Goal: Transaction & Acquisition: Subscribe to service/newsletter

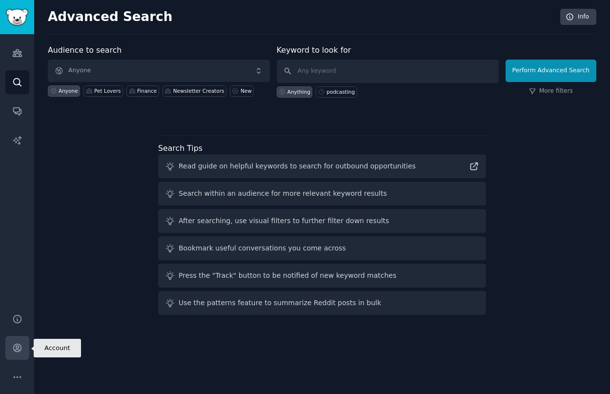
click at [10, 352] on link "Account" at bounding box center [17, 348] width 24 height 24
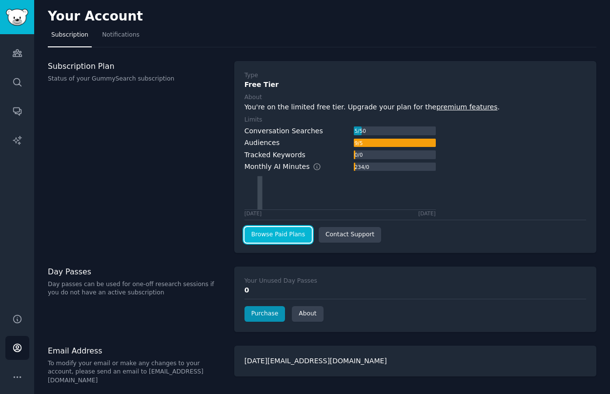
click at [256, 237] on link "Browse Paid Plans" at bounding box center [278, 235] width 67 height 16
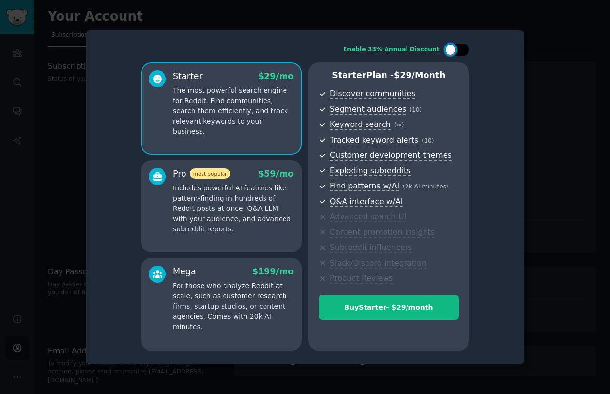
click at [461, 52] on div at bounding box center [457, 50] width 24 height 12
click at [453, 53] on div at bounding box center [457, 50] width 24 height 12
checkbox input "false"
click at [542, 196] on div at bounding box center [305, 197] width 610 height 394
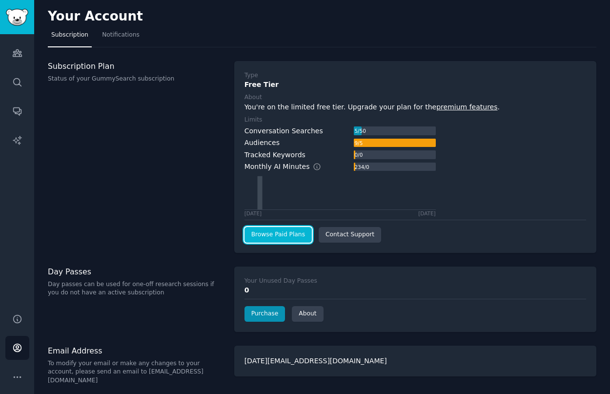
click at [302, 232] on link "Browse Paid Plans" at bounding box center [278, 235] width 67 height 16
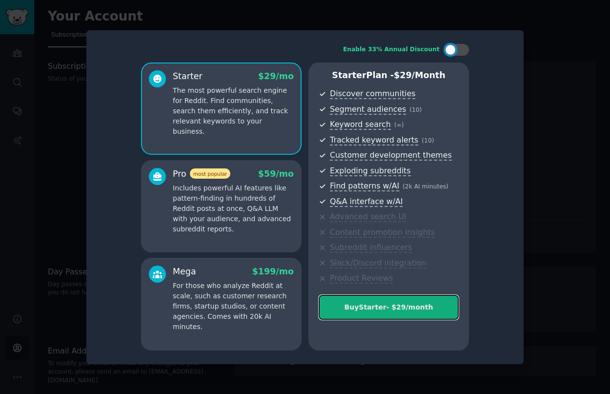
click at [388, 313] on button "Buy Starter - $ 29 /month" at bounding box center [389, 307] width 140 height 25
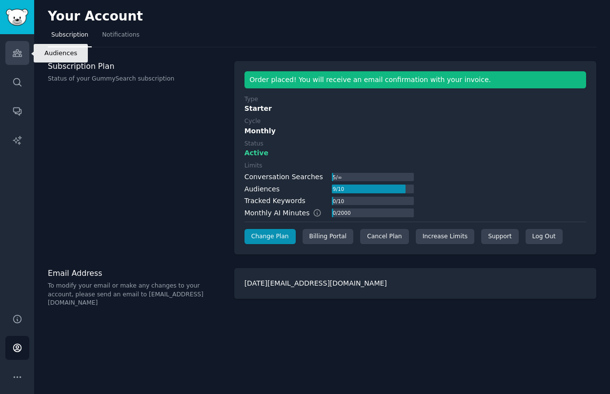
click at [21, 57] on icon "Sidebar" at bounding box center [17, 53] width 10 height 10
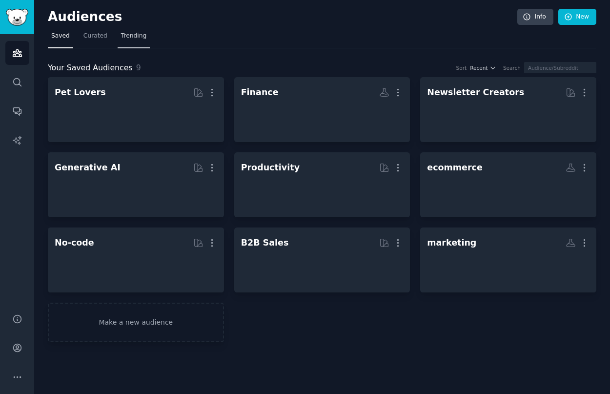
click at [124, 42] on link "Trending" at bounding box center [134, 38] width 32 height 20
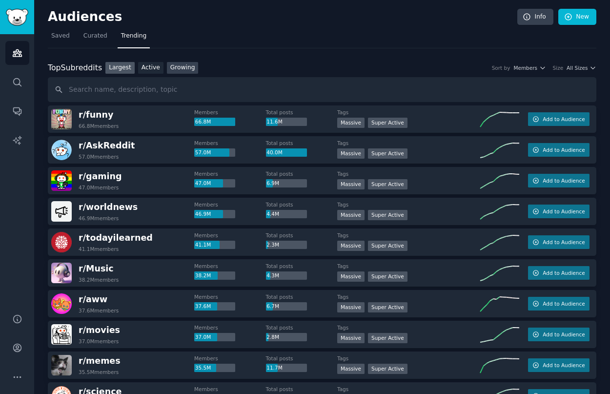
click at [178, 62] on link "Growing" at bounding box center [183, 68] width 32 height 12
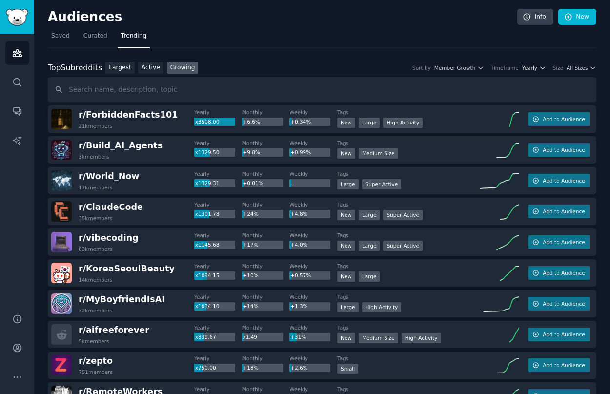
click at [541, 68] on icon "button" at bounding box center [542, 68] width 4 height 2
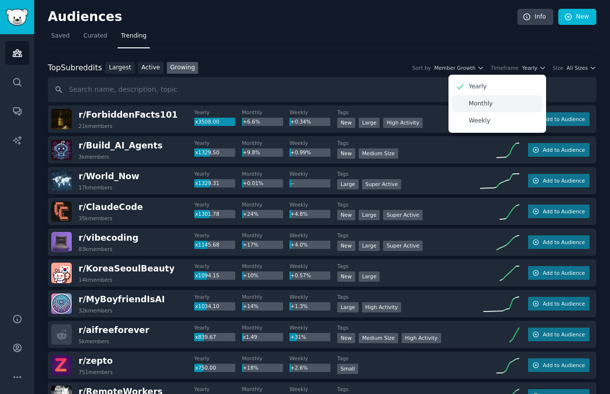
click at [503, 97] on div "Monthly" at bounding box center [497, 103] width 91 height 17
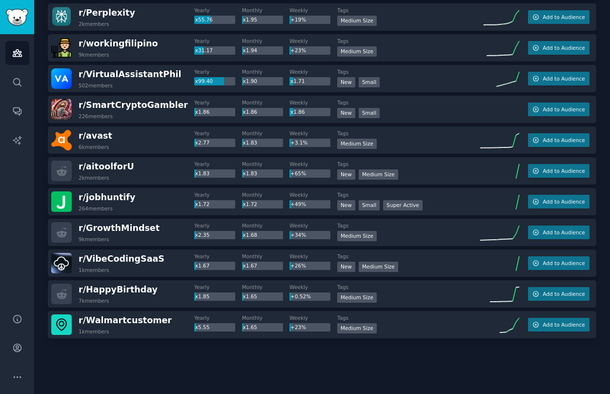
scroll to position [945, 0]
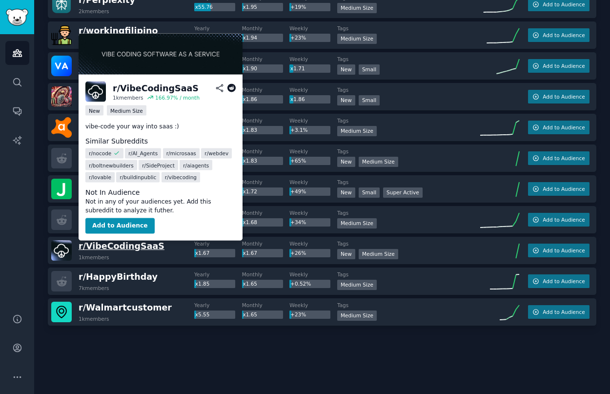
click at [137, 246] on span "r/ VibeCodingSaaS" at bounding box center [122, 246] width 86 height 10
click at [129, 224] on button "Add to Audience" at bounding box center [119, 226] width 69 height 16
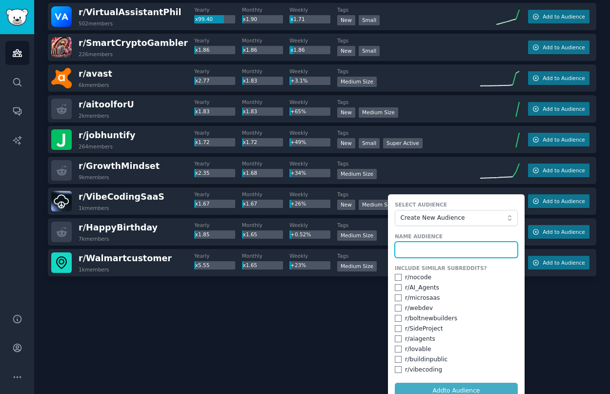
scroll to position [1006, 0]
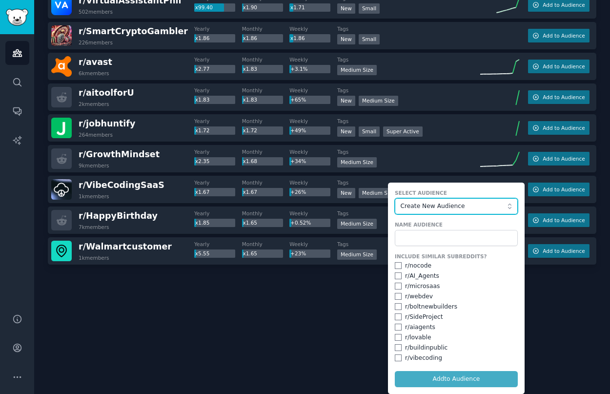
click at [494, 202] on span "Create New Audience" at bounding box center [454, 206] width 107 height 9
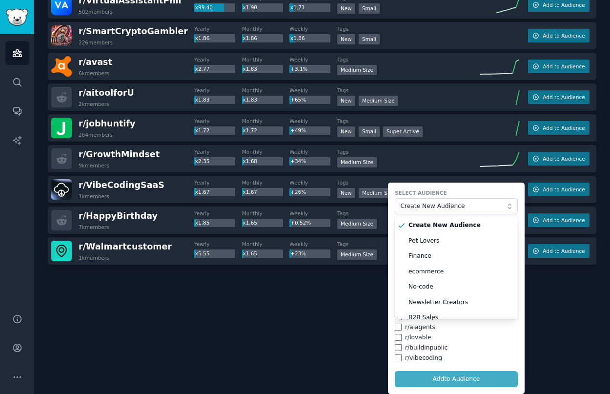
click at [344, 309] on div at bounding box center [322, 292] width 549 height 55
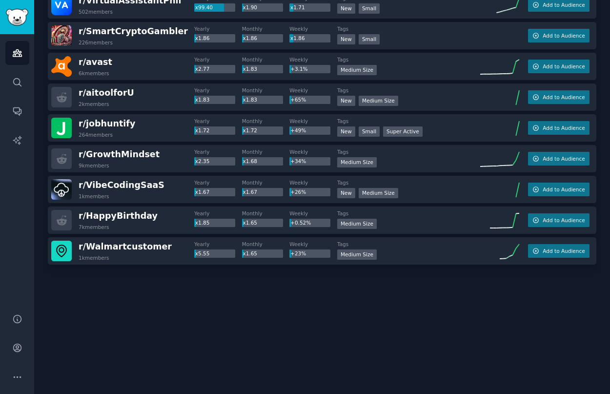
scroll to position [945, 0]
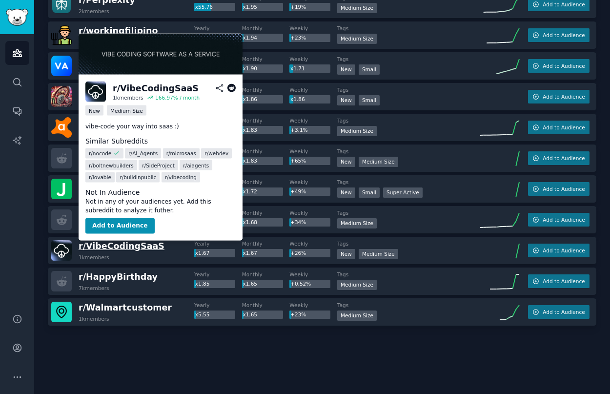
click at [116, 245] on span "r/ VibeCodingSaaS" at bounding box center [122, 246] width 86 height 10
click at [118, 219] on button "Add to Audience" at bounding box center [119, 226] width 69 height 16
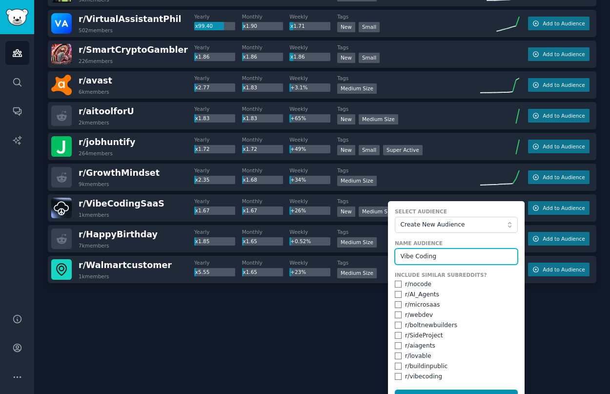
scroll to position [1006, 0]
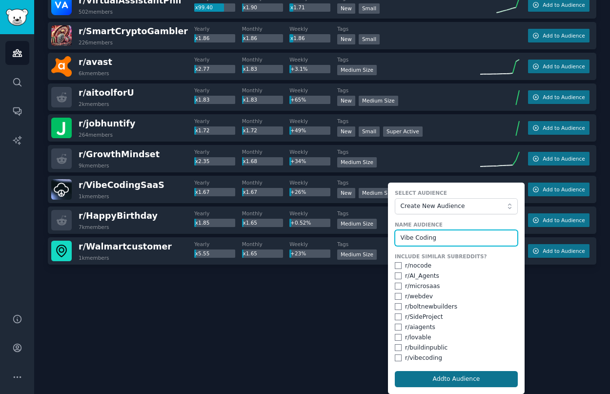
type input "Vibe Coding"
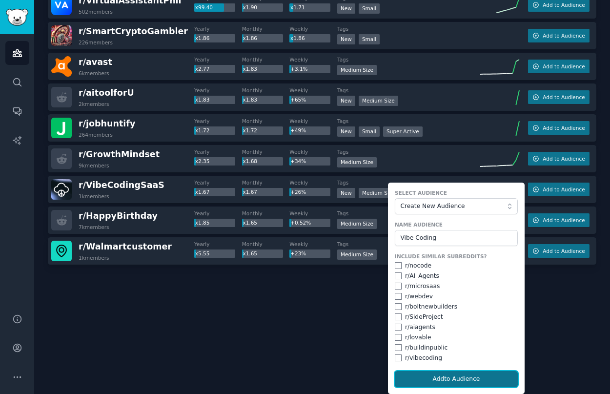
click at [454, 381] on button "Add to Audience" at bounding box center [456, 379] width 123 height 17
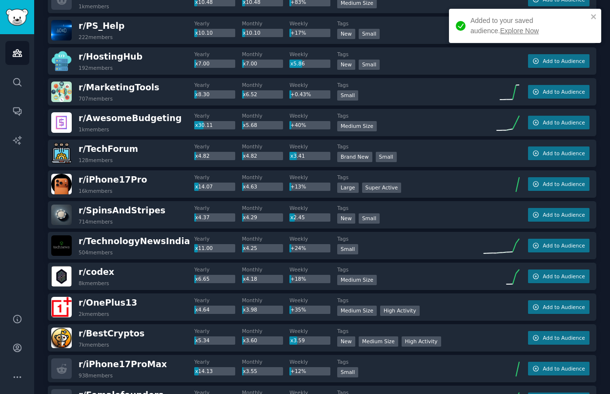
scroll to position [0, 0]
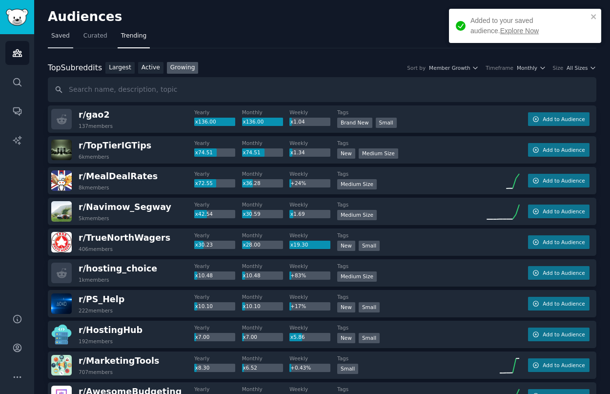
click at [66, 39] on span "Saved" at bounding box center [60, 36] width 19 height 9
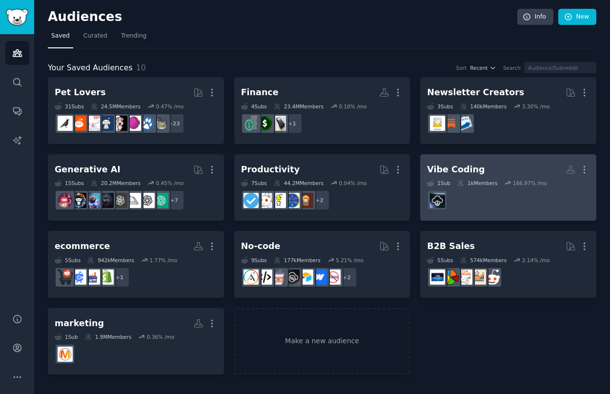
click at [501, 177] on h2 "Vibe Coding More" at bounding box center [508, 169] width 163 height 17
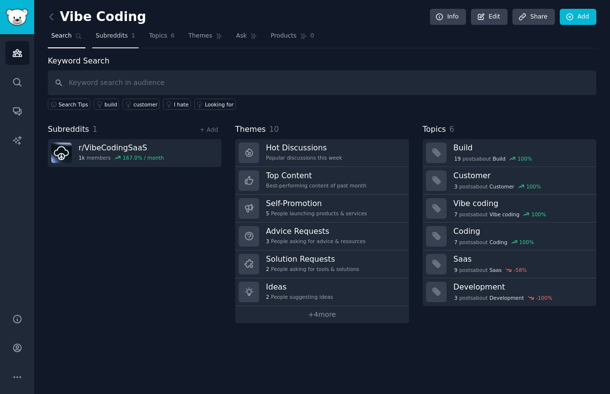
click at [113, 38] on span "Subreddits" at bounding box center [112, 36] width 32 height 9
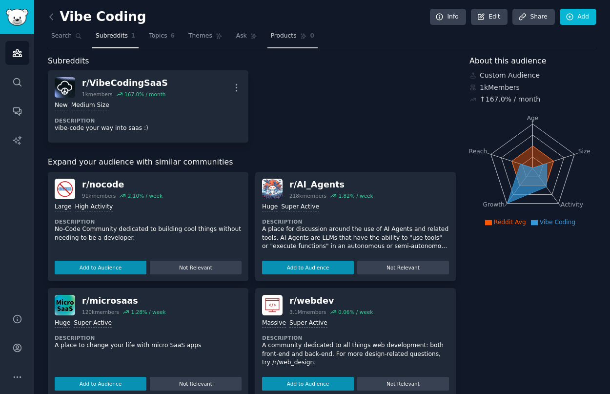
click at [284, 39] on span "Products" at bounding box center [284, 36] width 26 height 9
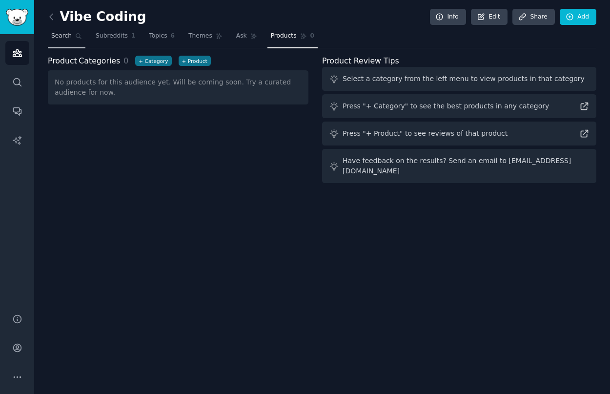
click at [65, 39] on span "Search" at bounding box center [61, 36] width 21 height 9
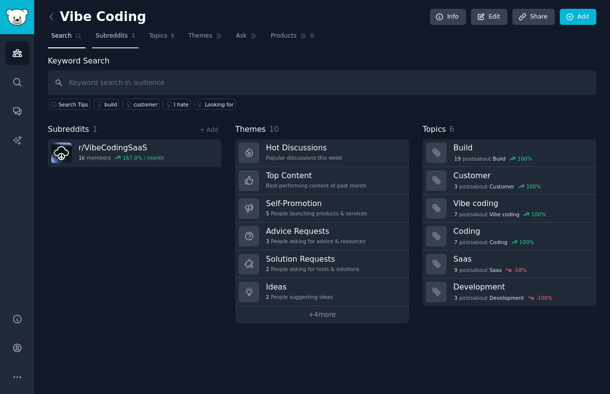
click at [112, 36] on span "Subreddits" at bounding box center [112, 36] width 32 height 9
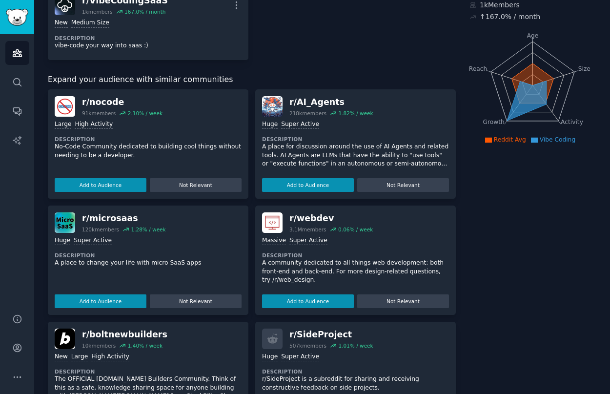
scroll to position [96, 0]
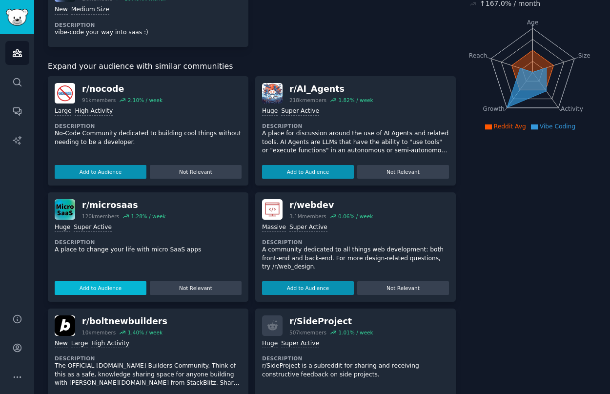
click at [119, 285] on button "Add to Audience" at bounding box center [101, 288] width 92 height 14
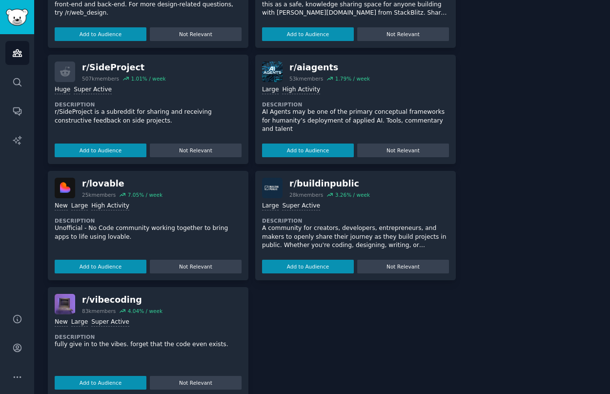
scroll to position [352, 0]
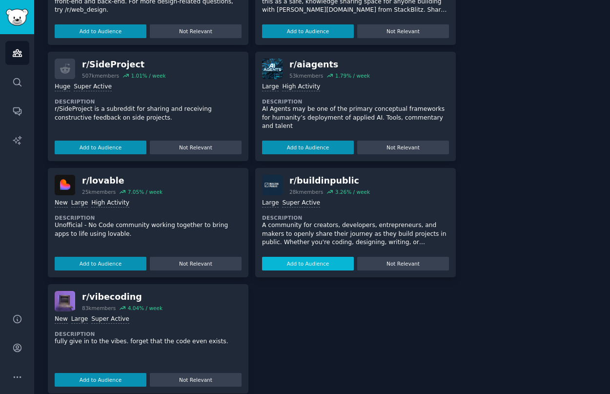
click at [309, 265] on button "Add to Audience" at bounding box center [308, 264] width 92 height 14
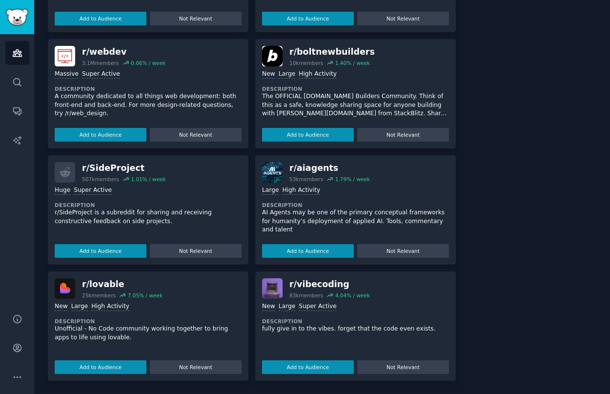
scroll to position [0, 0]
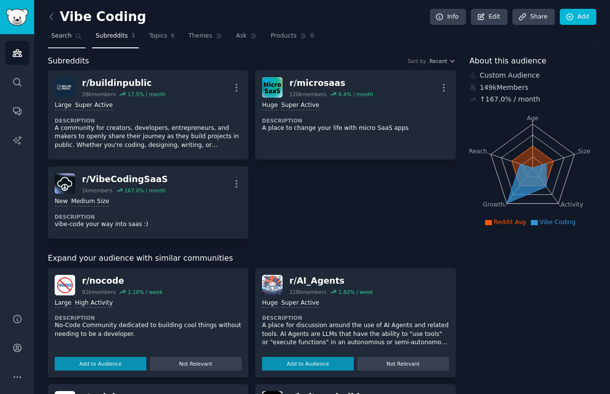
click at [61, 34] on span "Search" at bounding box center [61, 36] width 21 height 9
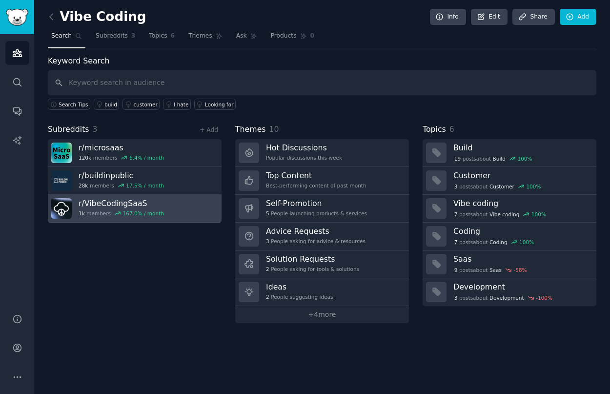
click at [100, 200] on h3 "r/ VibeCodingSaaS" at bounding box center [121, 203] width 85 height 10
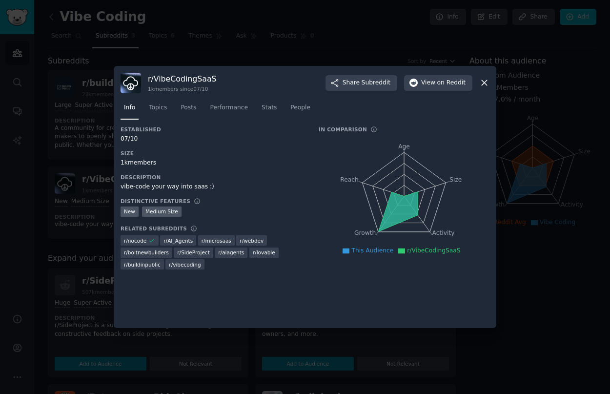
click at [226, 14] on div at bounding box center [305, 197] width 610 height 394
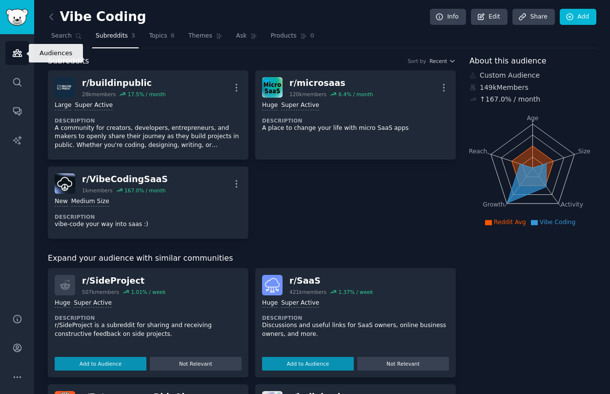
click at [19, 51] on icon "Sidebar" at bounding box center [17, 53] width 9 height 7
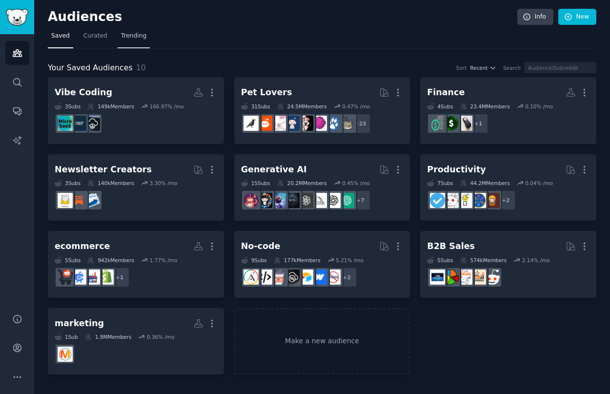
click at [134, 37] on span "Trending" at bounding box center [133, 36] width 25 height 9
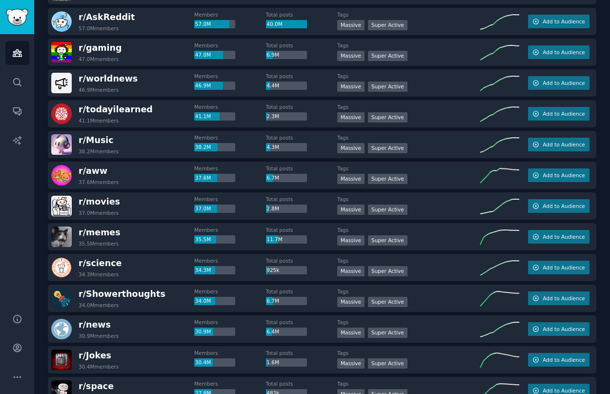
scroll to position [149, 0]
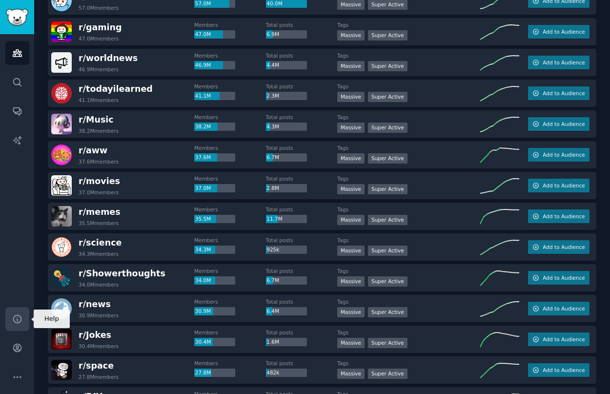
click at [20, 326] on link "Help" at bounding box center [17, 319] width 24 height 24
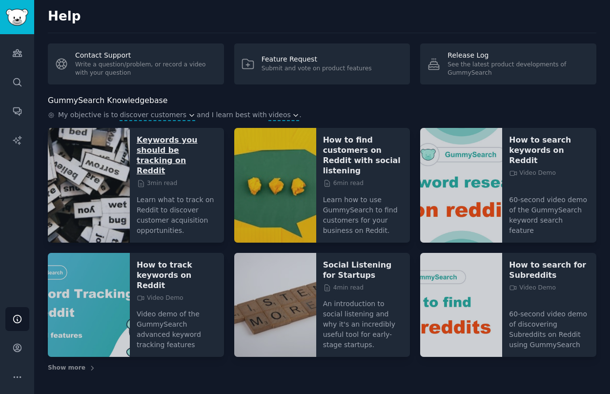
click at [171, 146] on p "Keywords you should be tracking on Reddit" at bounding box center [177, 155] width 81 height 41
click at [532, 150] on p "How to search keywords on Reddit" at bounding box center [549, 150] width 81 height 31
